Goal: Information Seeking & Learning: Find specific fact

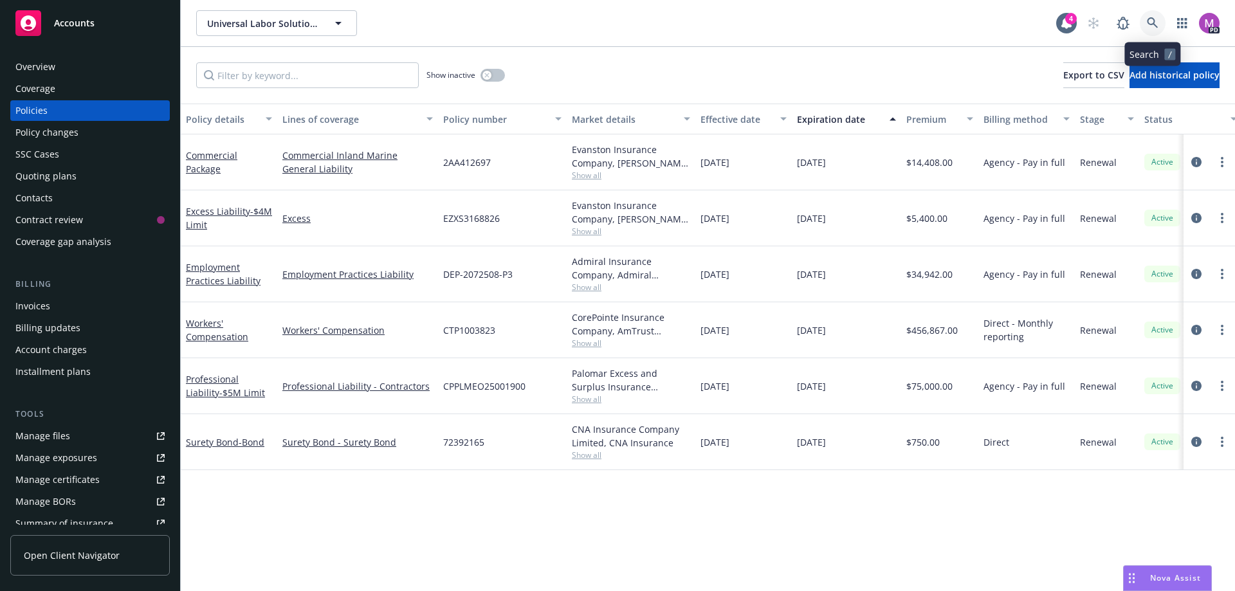
click at [1152, 25] on icon at bounding box center [1153, 23] width 12 height 12
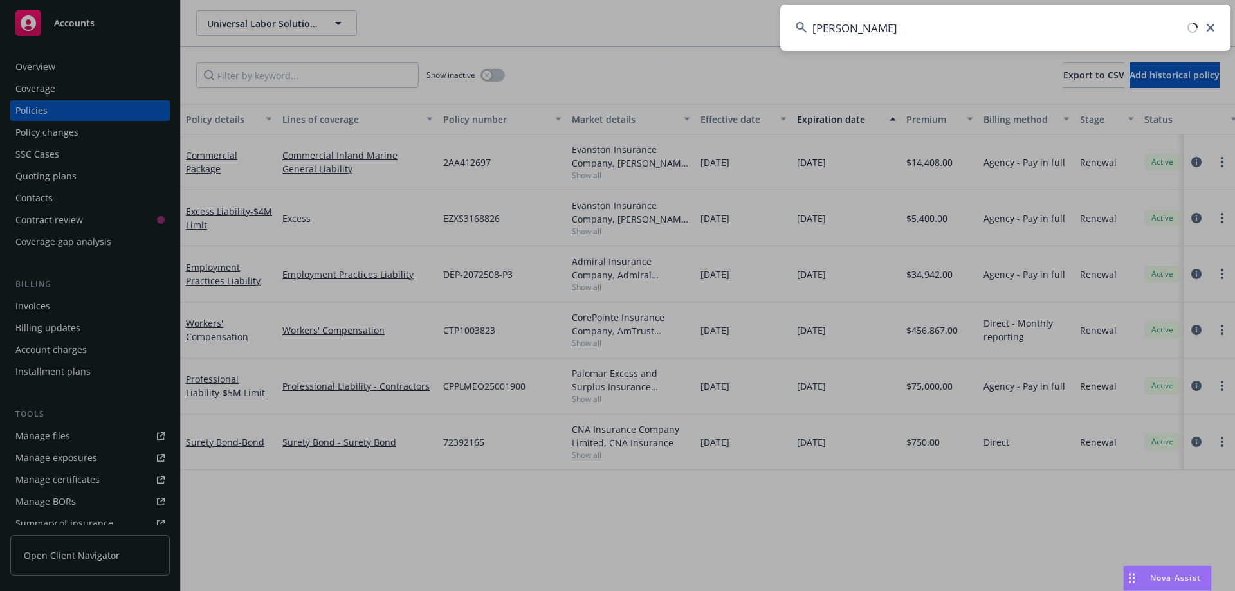
type input "[PERSON_NAME]"
